Goal: Task Accomplishment & Management: Use online tool/utility

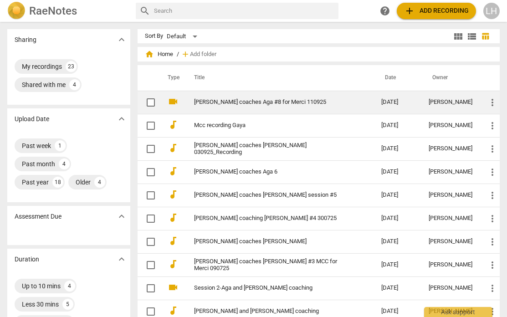
click at [279, 102] on link "[PERSON_NAME] coaches Aga #8 for Merci 110925" at bounding box center [271, 102] width 154 height 7
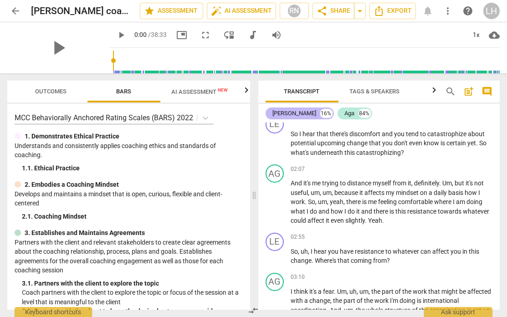
scroll to position [383, 0]
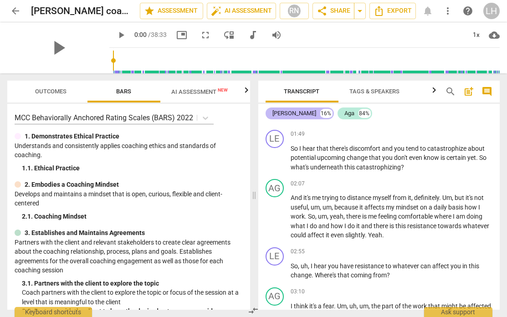
click at [282, 114] on div "[PERSON_NAME]" at bounding box center [295, 113] width 44 height 9
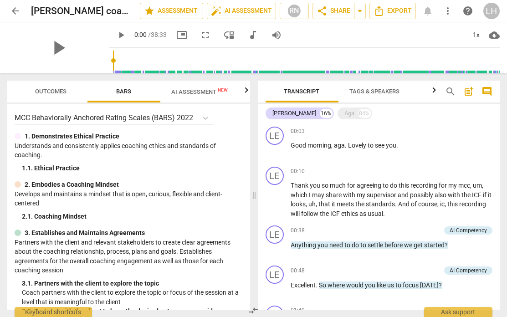
scroll to position [0, 0]
click at [181, 91] on span "AI Assessment New" at bounding box center [199, 91] width 56 height 7
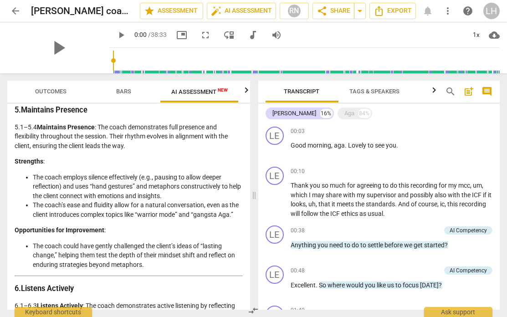
scroll to position [698, 0]
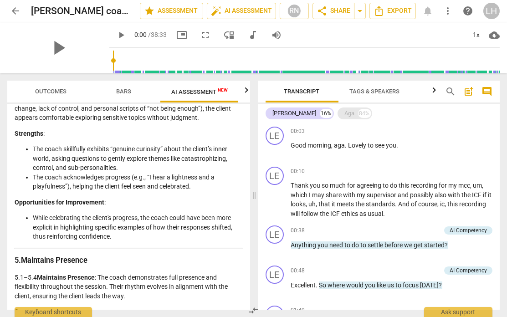
drag, startPoint x: 324, startPoint y: 121, endPoint x: 324, endPoint y: 115, distance: 6.4
click at [344, 115] on div "Aga" at bounding box center [349, 113] width 10 height 9
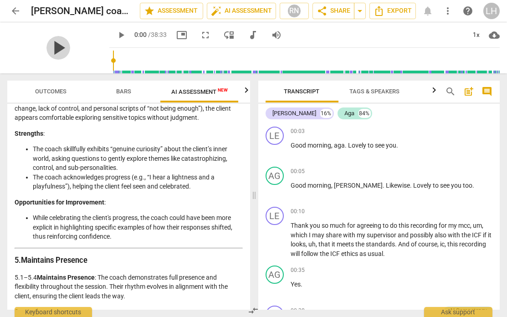
drag, startPoint x: 51, startPoint y: 56, endPoint x: 51, endPoint y: 50, distance: 5.9
click at [51, 50] on span "play_arrow" at bounding box center [58, 48] width 24 height 24
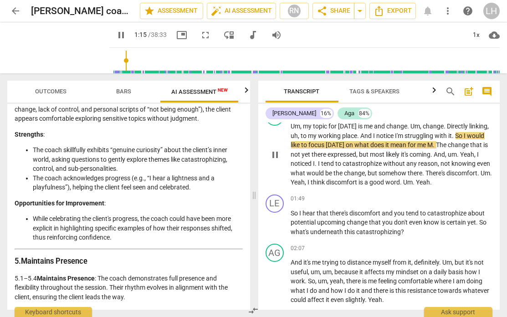
scroll to position [305, 0]
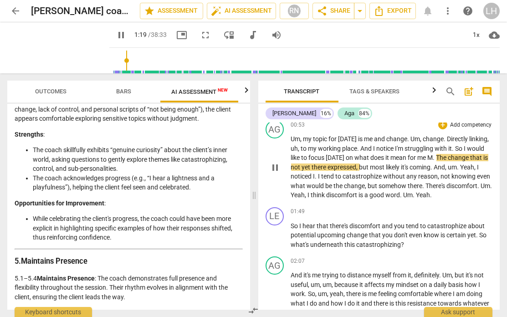
click at [431, 155] on span "M" at bounding box center [429, 157] width 5 height 7
type input "81"
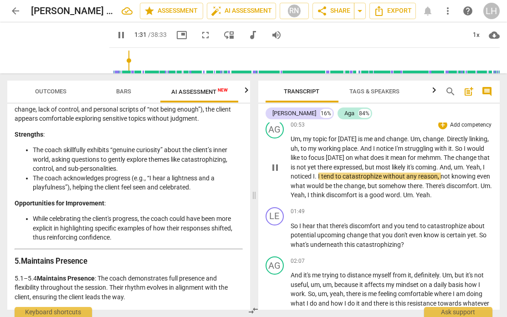
click at [318, 173] on span "." at bounding box center [316, 175] width 3 height 7
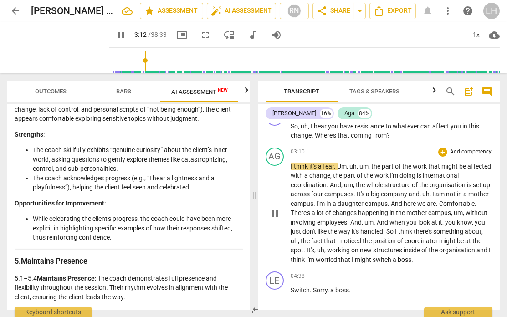
scroll to position [529, 0]
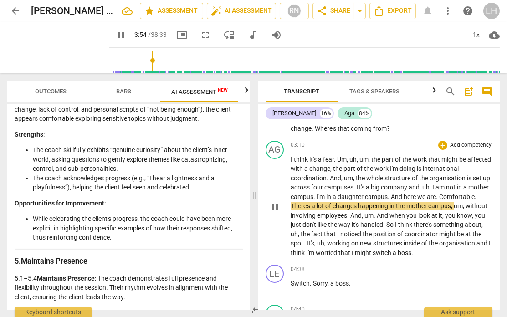
click at [439, 193] on span "." at bounding box center [437, 196] width 3 height 7
type input "237"
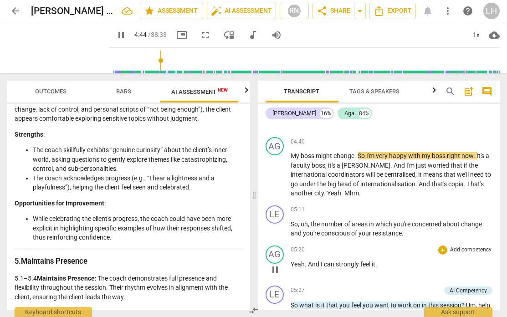
scroll to position [694, 0]
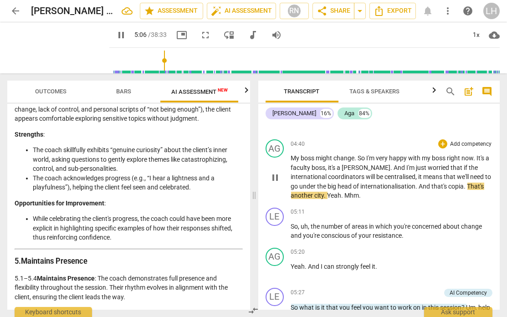
click at [448, 186] on span "copia" at bounding box center [455, 185] width 15 height 7
type input "308"
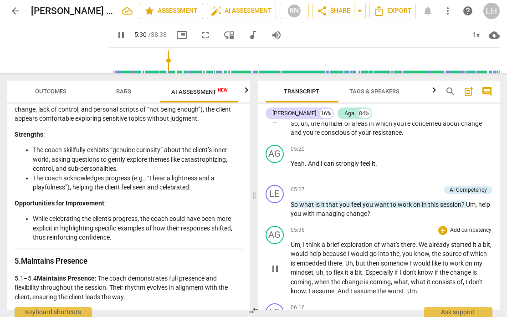
scroll to position [797, 0]
click at [116, 34] on span "pause" at bounding box center [121, 35] width 11 height 11
type input "336"
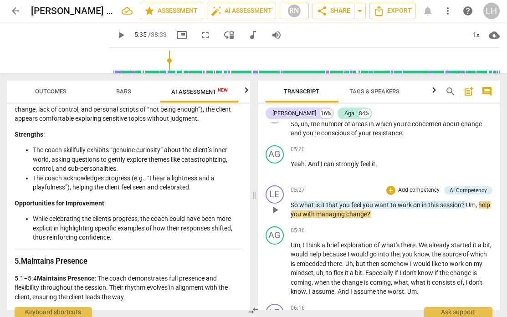
click at [468, 203] on span "Um" at bounding box center [471, 204] width 10 height 7
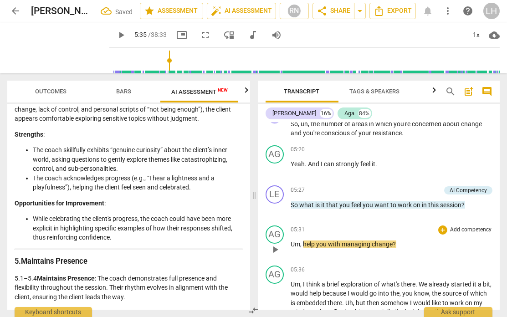
click at [303, 243] on span "help" at bounding box center [309, 243] width 13 height 7
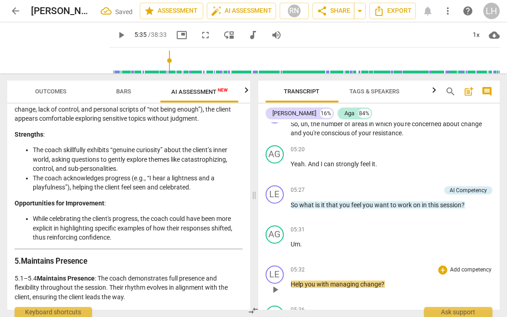
click at [293, 280] on span "Help" at bounding box center [298, 283] width 14 height 7
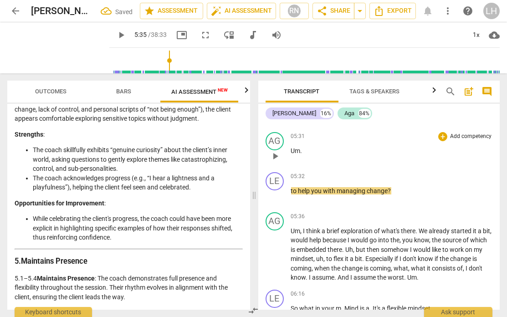
scroll to position [895, 0]
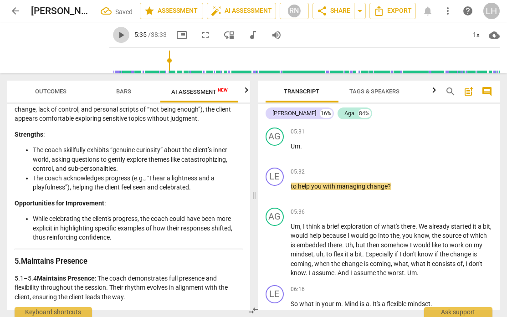
click at [116, 37] on span "play_arrow" at bounding box center [121, 35] width 11 height 11
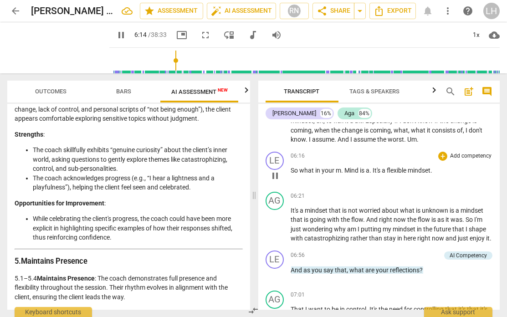
scroll to position [1025, 0]
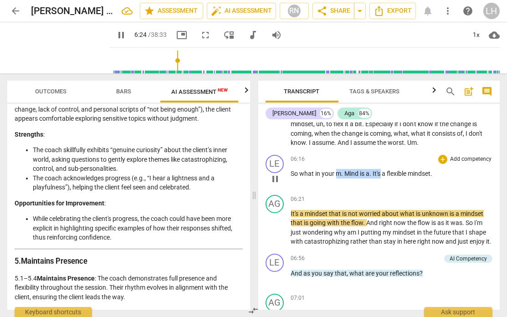
drag, startPoint x: 380, startPoint y: 170, endPoint x: 334, endPoint y: 170, distance: 45.1
click at [336, 170] on p "So what in your m . Mind is a . It's a flexible mindset ." at bounding box center [392, 174] width 202 height 10
type input "385"
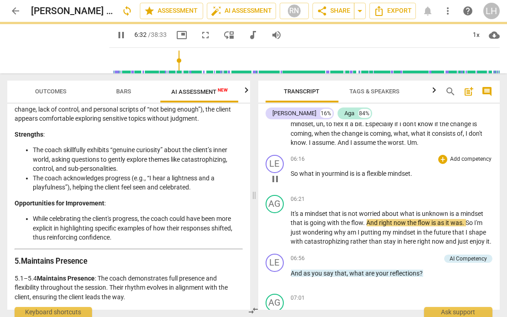
click at [417, 170] on p "So what in your mind is is a flexible mindset ." at bounding box center [392, 174] width 202 height 10
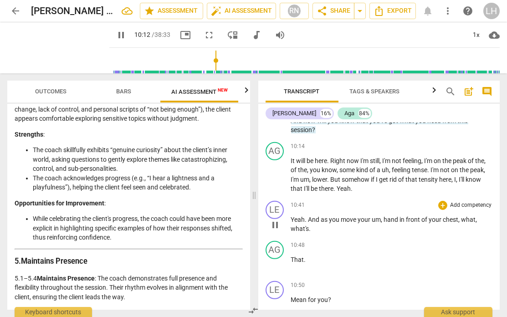
scroll to position [1590, 0]
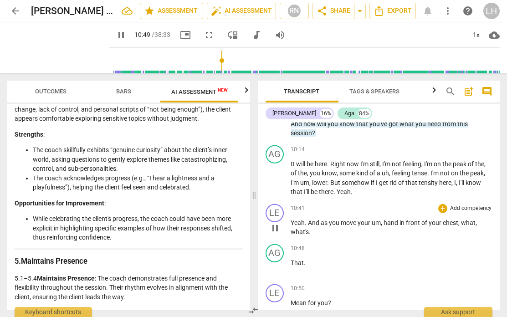
click at [373, 219] on span "um" at bounding box center [376, 222] width 9 height 7
type input "651"
click at [370, 219] on span "your h" at bounding box center [366, 222] width 16 height 7
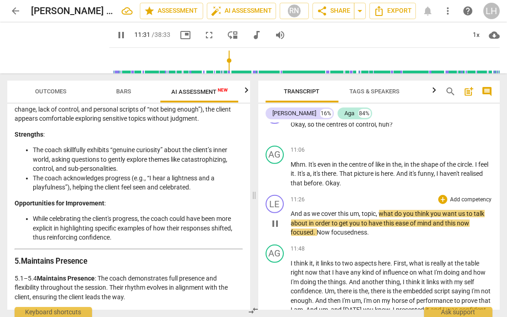
scroll to position [1888, 0]
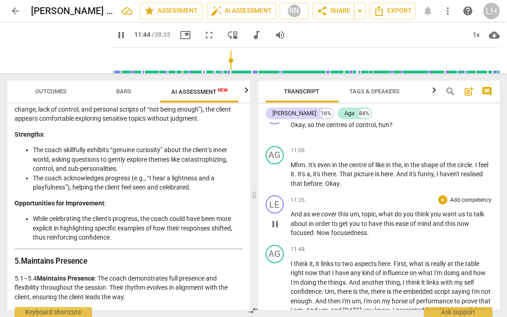
click at [321, 229] on span "Now" at bounding box center [324, 232] width 15 height 7
type input "705"
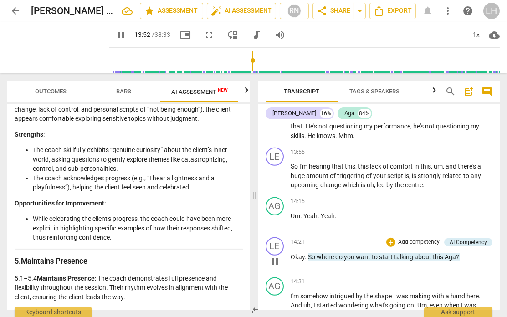
scroll to position [2183, 0]
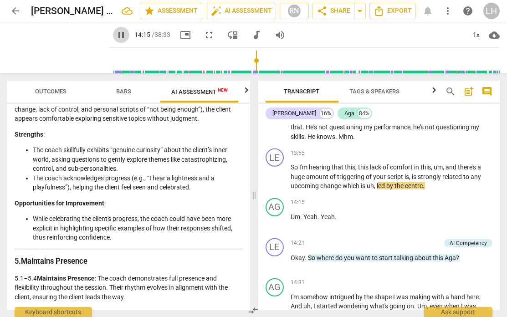
click at [116, 36] on span "pause" at bounding box center [121, 35] width 11 height 11
click at [274, 172] on span "play_arrow" at bounding box center [274, 177] width 11 height 11
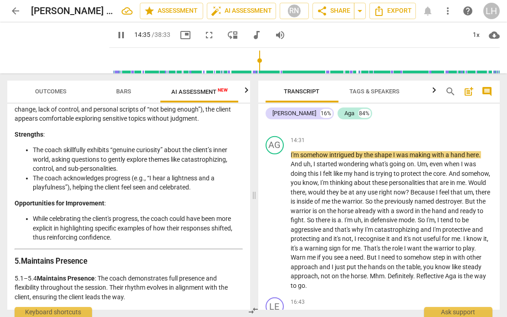
scroll to position [2327, 0]
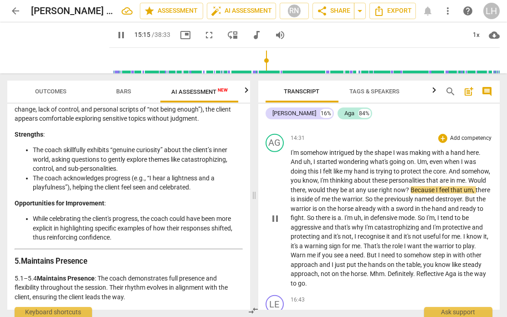
click at [389, 177] on span "these" at bounding box center [380, 180] width 17 height 7
type input "917"
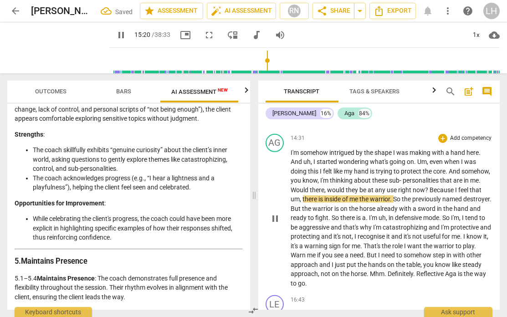
click at [434, 177] on span "personalities" at bounding box center [421, 180] width 37 height 7
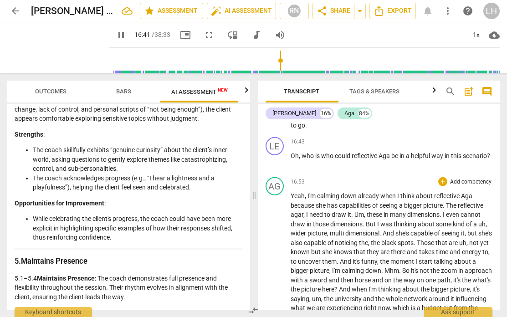
scroll to position [2491, 0]
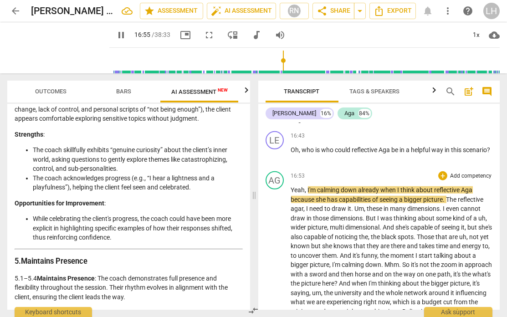
click at [292, 186] on span "Yeah" at bounding box center [298, 189] width 14 height 7
click at [291, 186] on span "Yeah" at bounding box center [298, 189] width 14 height 7
type input "1018"
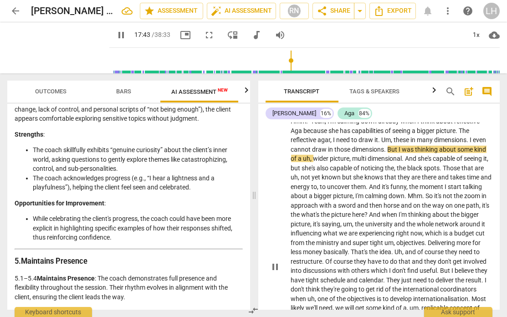
scroll to position [2561, 0]
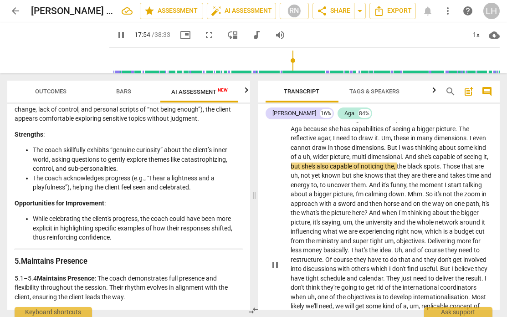
click at [406, 153] on span "And" at bounding box center [411, 156] width 13 height 7
click at [410, 153] on span "And" at bounding box center [411, 156] width 13 height 7
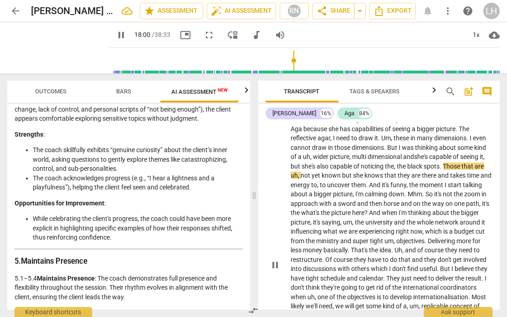
scroll to position [2567, 0]
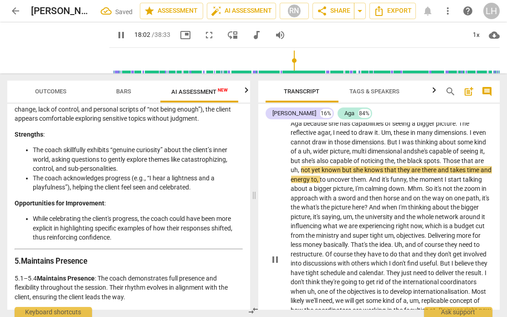
click at [447, 157] on span "Those" at bounding box center [452, 160] width 19 height 7
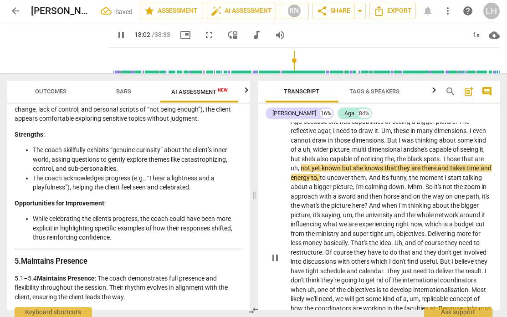
scroll to position [2571, 0]
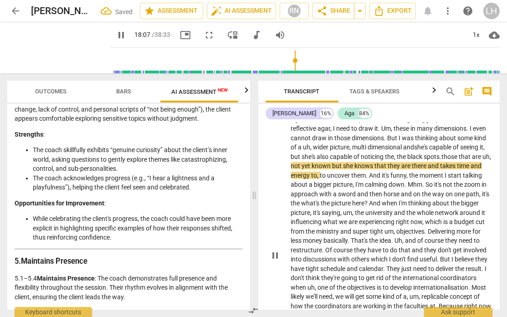
click at [442, 153] on span ". t" at bounding box center [442, 156] width 4 height 7
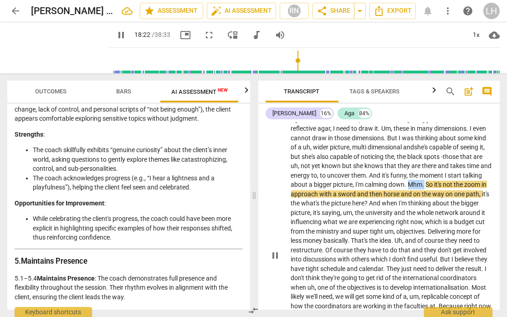
drag, startPoint x: 444, startPoint y: 168, endPoint x: 430, endPoint y: 167, distance: 14.1
click at [430, 167] on p "Hmm. Yeah , I'm calming down already when I think about reflective Aga because …" at bounding box center [392, 254] width 202 height 299
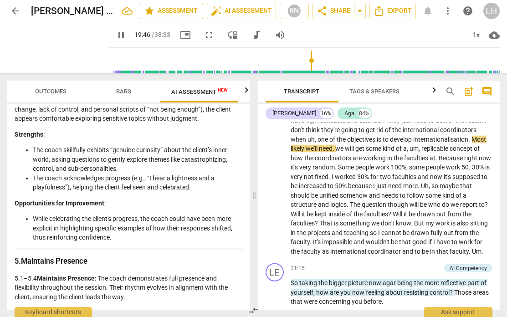
scroll to position [2719, 0]
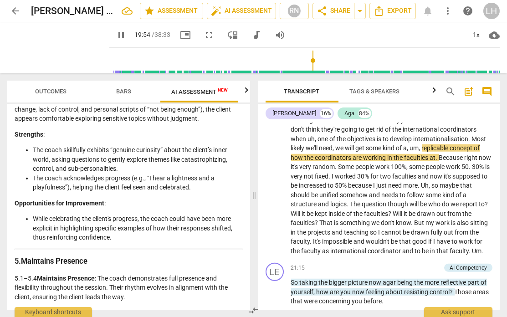
click at [410, 144] on span "," at bounding box center [408, 147] width 3 height 7
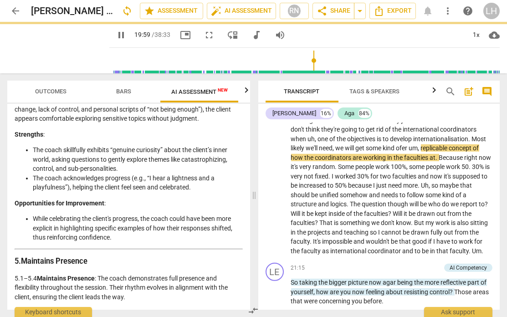
click at [420, 144] on span "," at bounding box center [419, 147] width 3 height 7
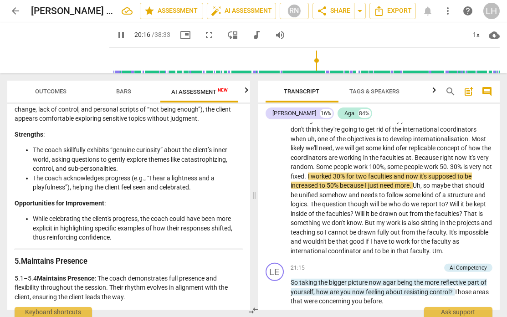
click at [333, 172] on span "worked" at bounding box center [322, 175] width 22 height 7
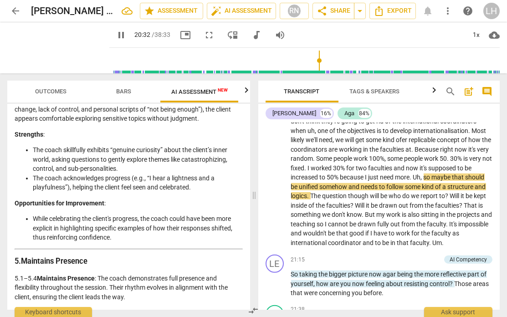
scroll to position [2728, 0]
click at [396, 270] on span "agar" at bounding box center [390, 273] width 15 height 7
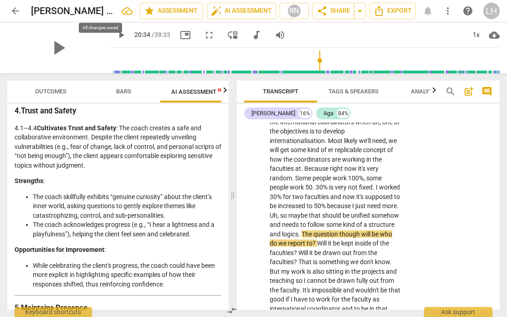
scroll to position [0, 0]
click at [116, 35] on span "play_arrow" at bounding box center [121, 35] width 11 height 11
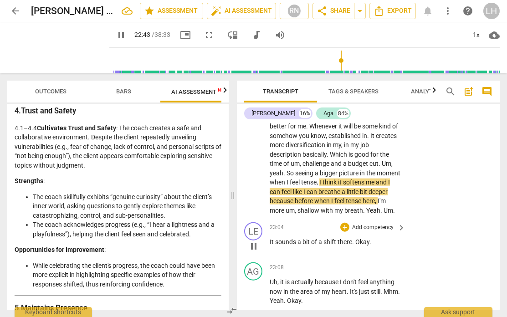
scroll to position [3725, 0]
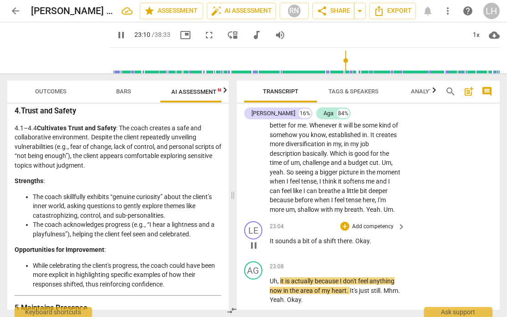
click at [368, 242] on span "Okay" at bounding box center [362, 240] width 14 height 7
type input "1392"
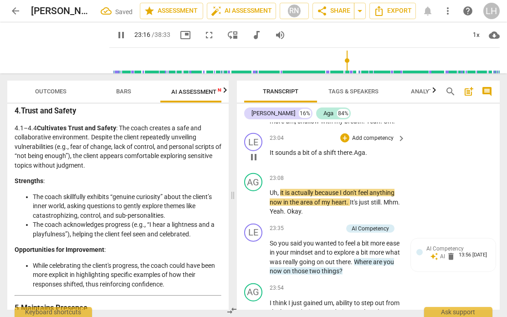
scroll to position [3815, 0]
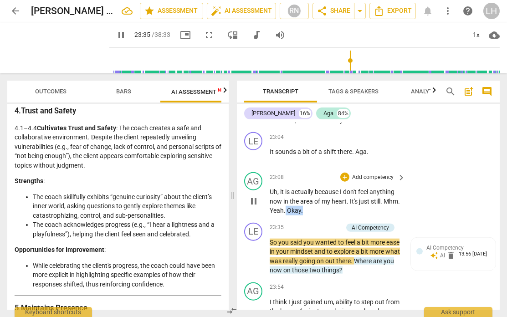
drag, startPoint x: 324, startPoint y: 209, endPoint x: 305, endPoint y: 210, distance: 19.1
click at [303, 209] on p "Uh , it is actually because I don't feel anything now in the area of my heart .…" at bounding box center [334, 201] width 131 height 28
type input "1418"
click at [267, 239] on div "LE play_arrow pause" at bounding box center [256, 249] width 25 height 52
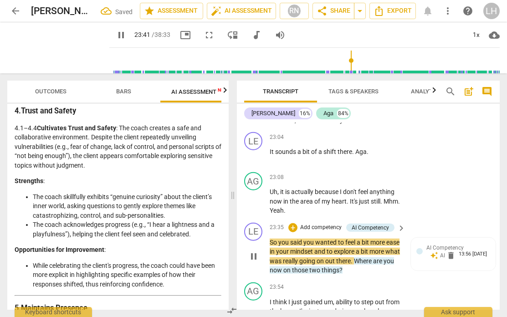
click at [269, 239] on div "LE play_arrow pause 23:35 + Add competency AI Competency keyboard_arrow_right S…" at bounding box center [368, 249] width 263 height 60
type input "1424"
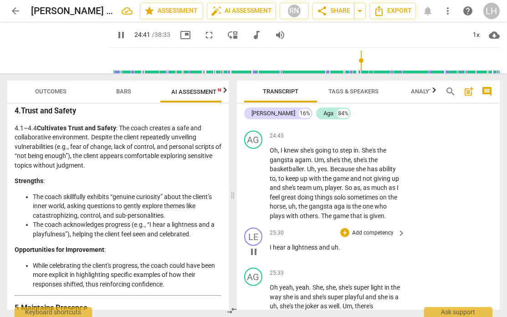
scroll to position [4144, 0]
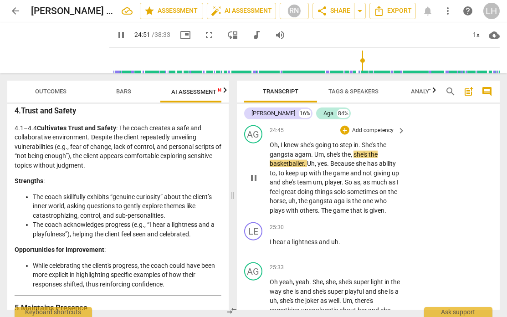
click at [311, 151] on span "." at bounding box center [312, 154] width 3 height 7
type input "1493"
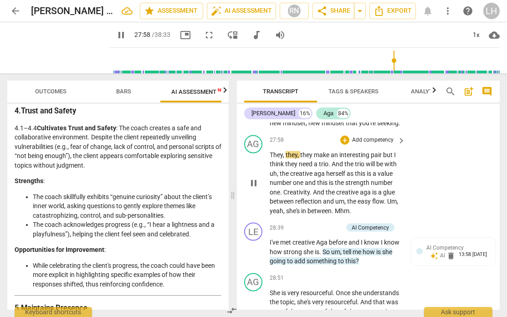
scroll to position [4630, 0]
click at [273, 158] on span "They" at bounding box center [275, 154] width 13 height 7
type input "1682"
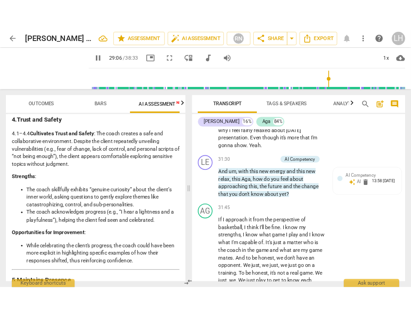
scroll to position [4835, 0]
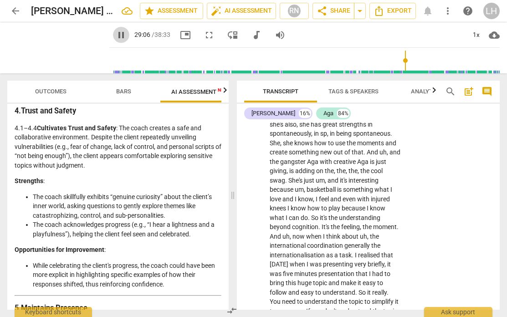
click at [116, 36] on span "pause" at bounding box center [121, 35] width 11 height 11
type input "1747"
